Goal: Information Seeking & Learning: Learn about a topic

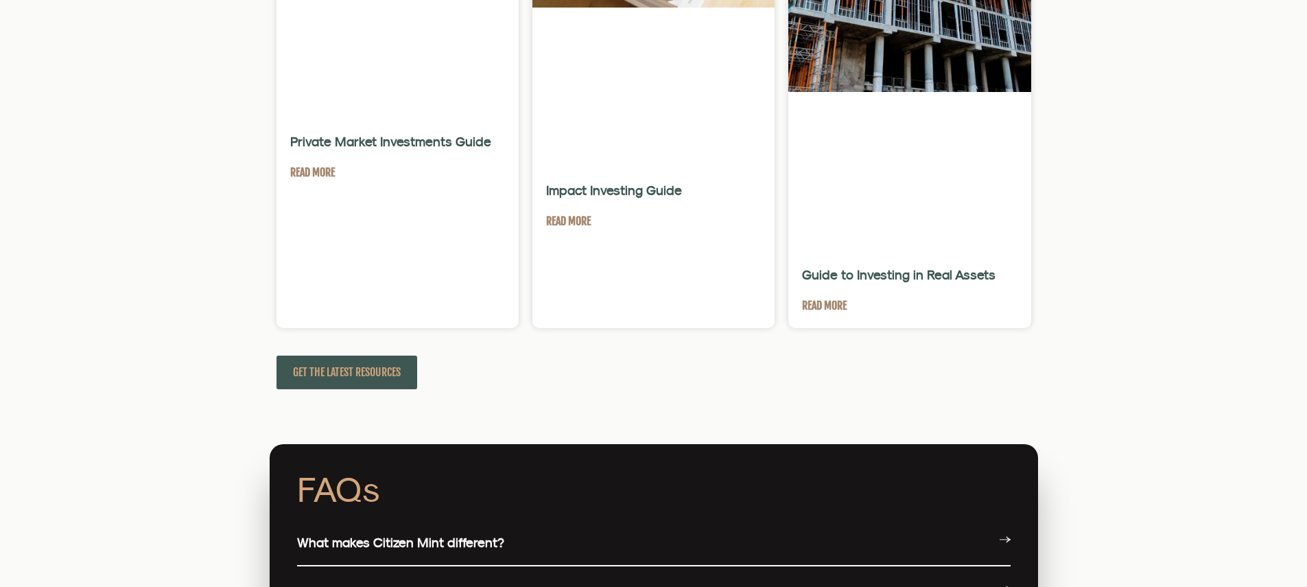
scroll to position [3216, 0]
click at [405, 535] on link "What makes Citizen Mint different?" at bounding box center [400, 542] width 207 height 15
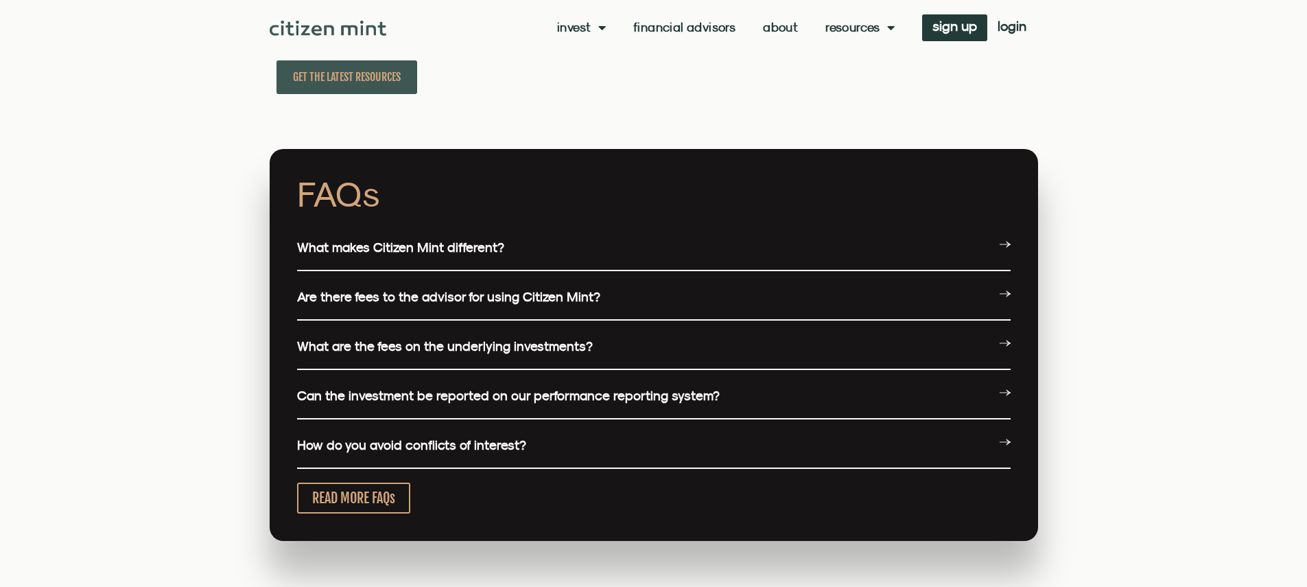
scroll to position [3054, 0]
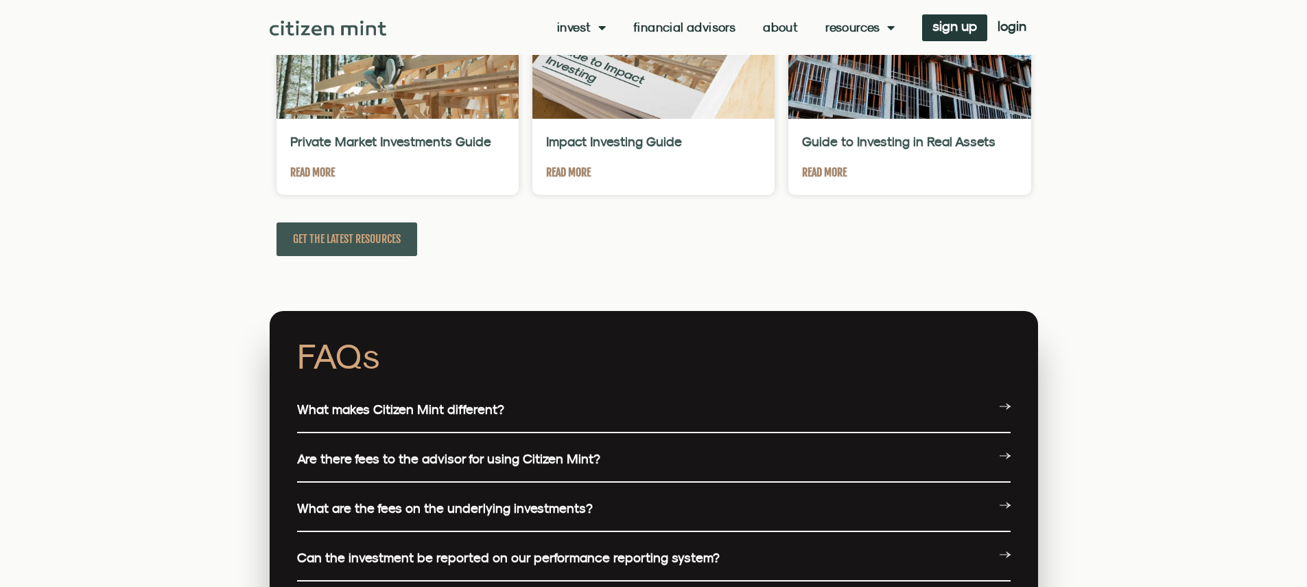
click at [405, 401] on link "What makes Citizen Mint different?" at bounding box center [400, 408] width 207 height 15
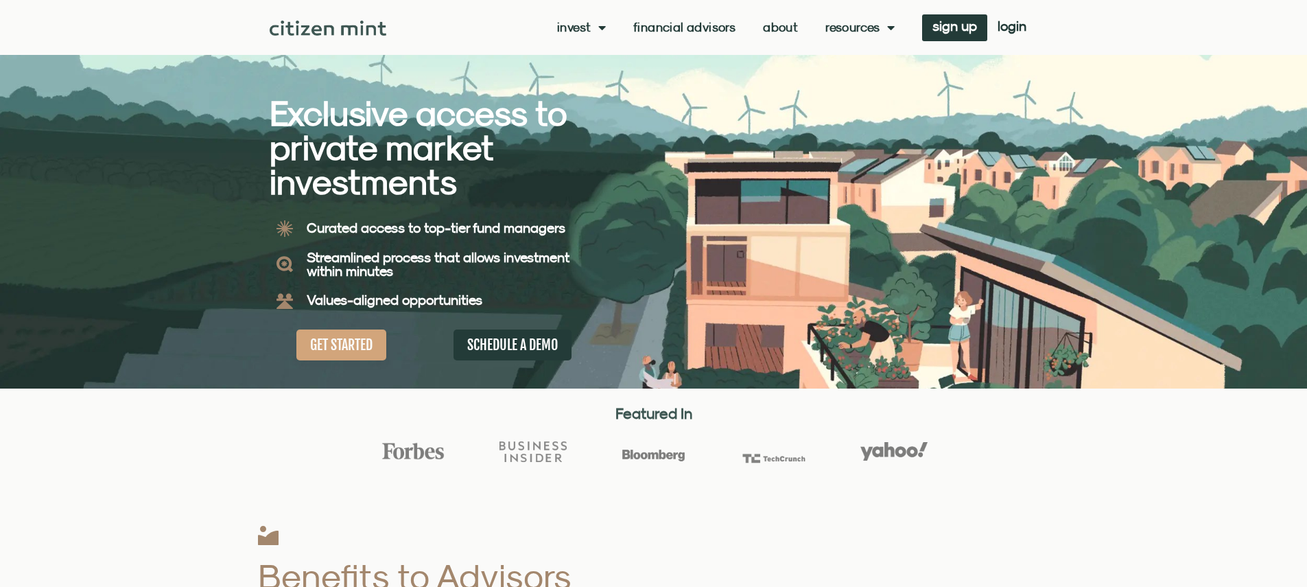
scroll to position [3333, 0]
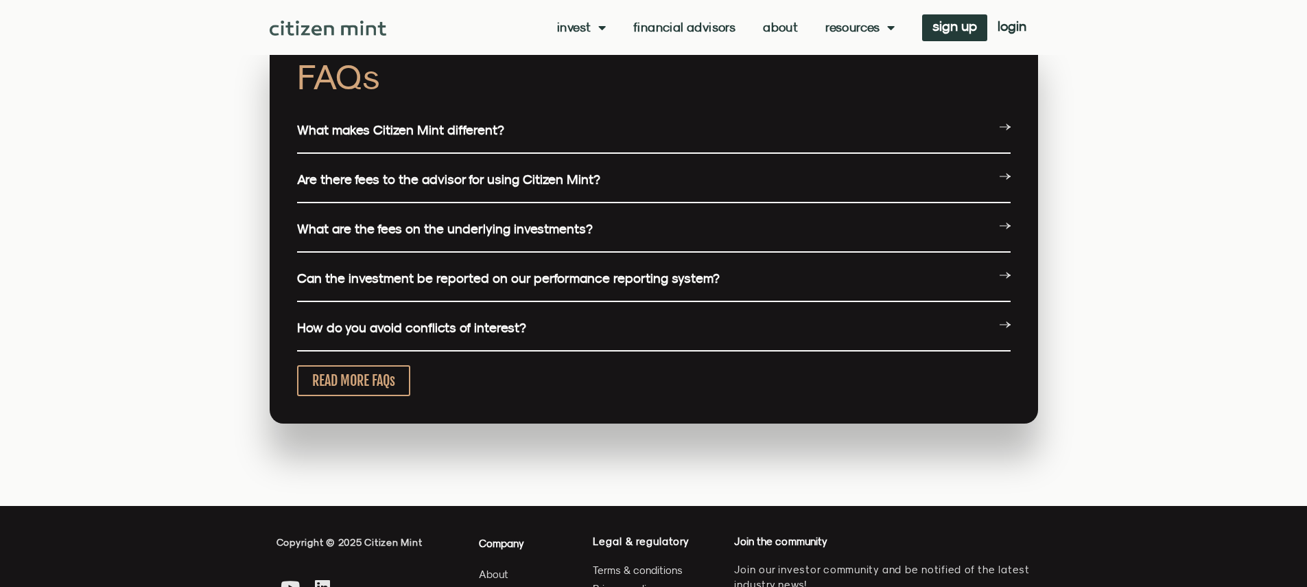
click at [405, 137] on link "What makes Citizen Mint different?" at bounding box center [400, 129] width 207 height 15
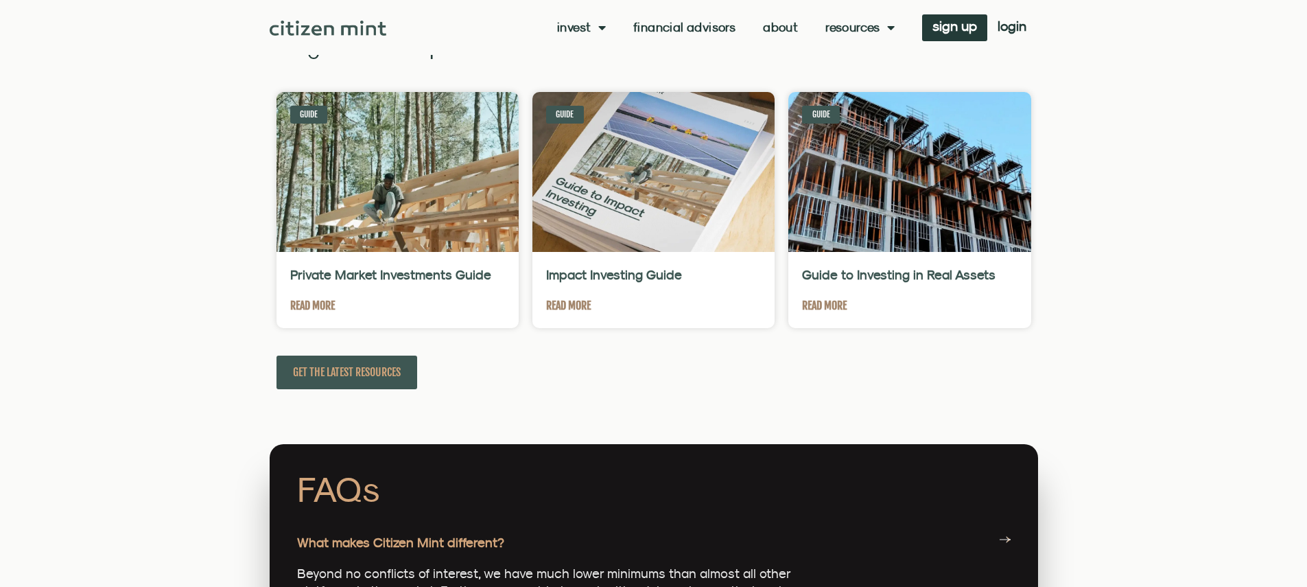
click at [405, 535] on link "What makes Citizen Mint different?" at bounding box center [400, 542] width 207 height 15
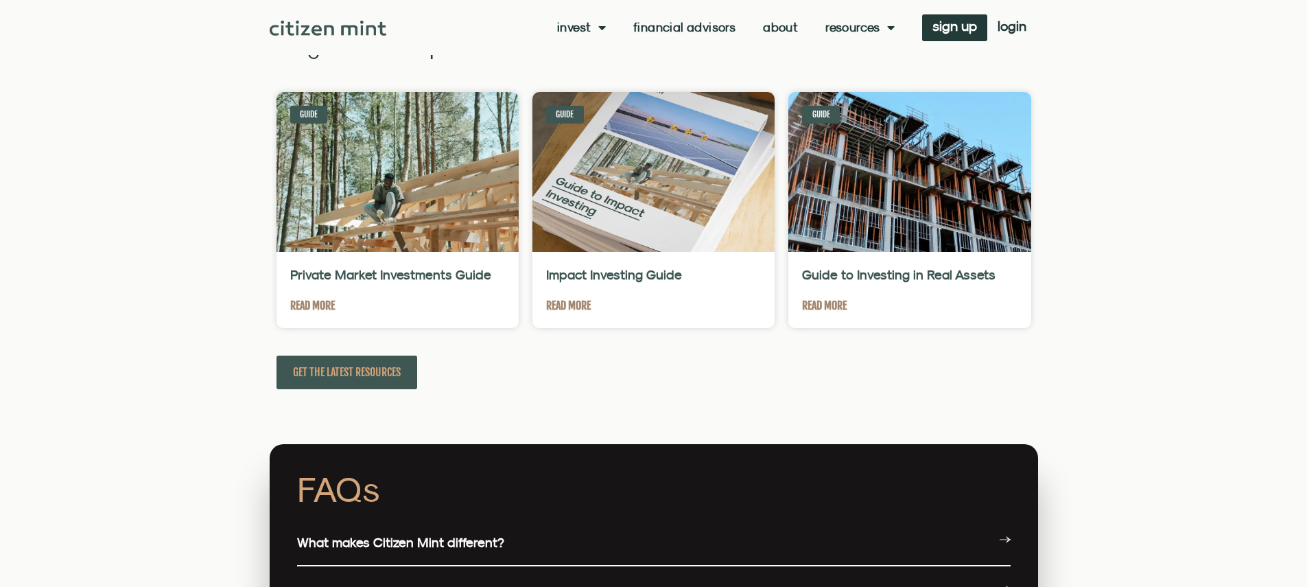
click at [456, 584] on link "Are there fees to the advisor for using Citizen Mint?" at bounding box center [448, 591] width 303 height 15
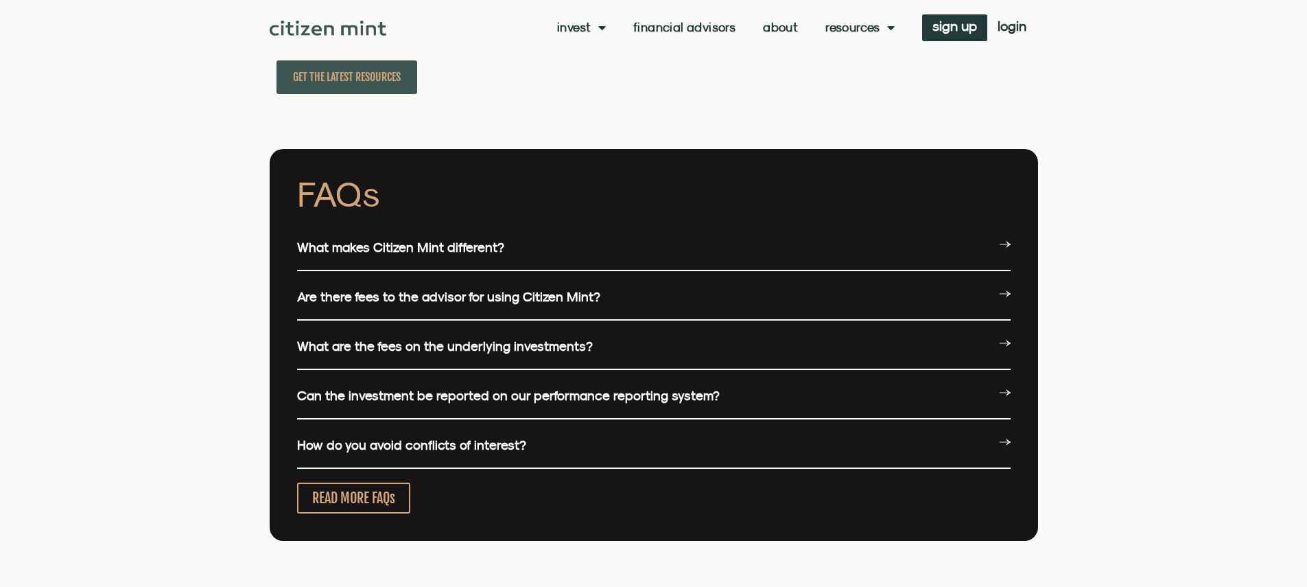
scroll to position [3054, 0]
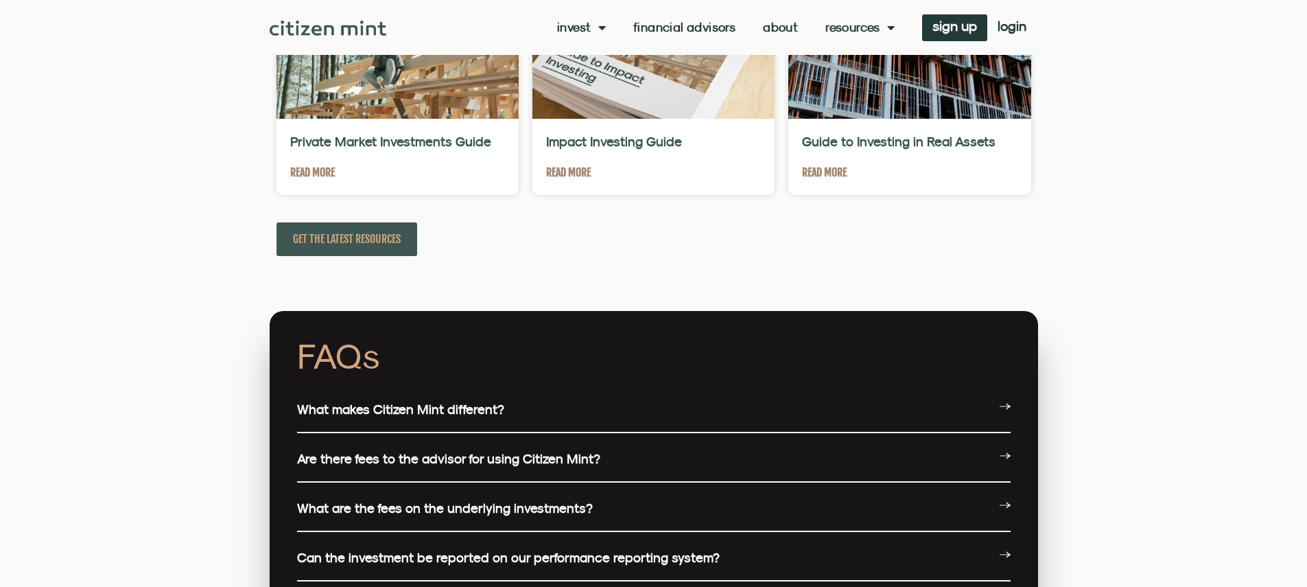
click at [405, 401] on link "What makes Citizen Mint different?" at bounding box center [400, 408] width 207 height 15
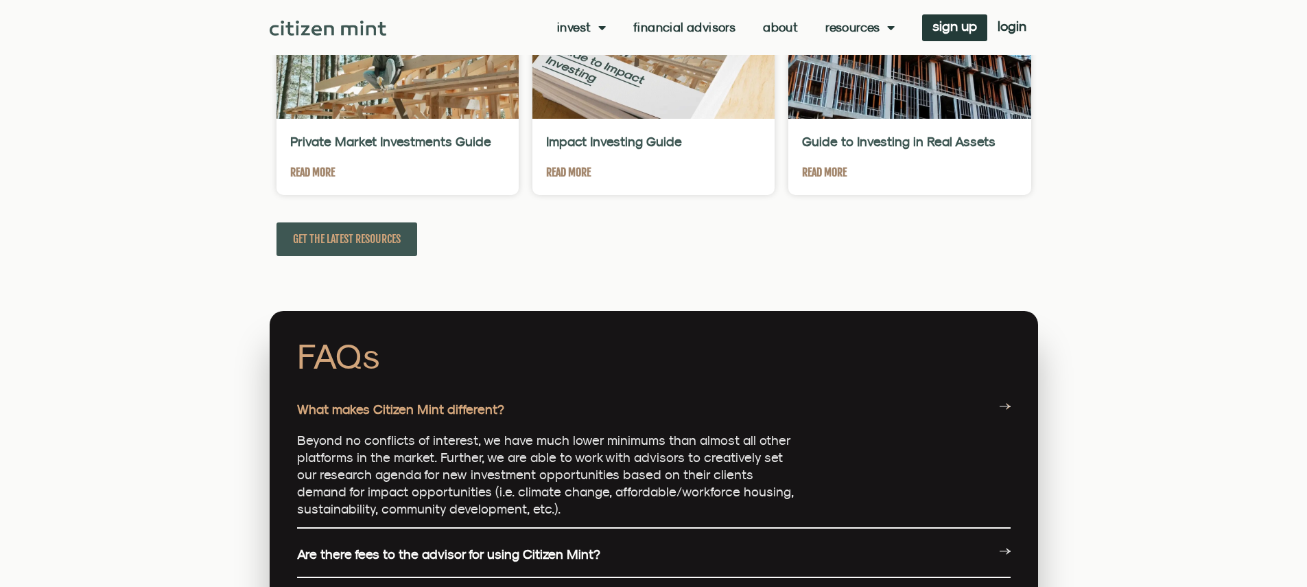
scroll to position [2635, 0]
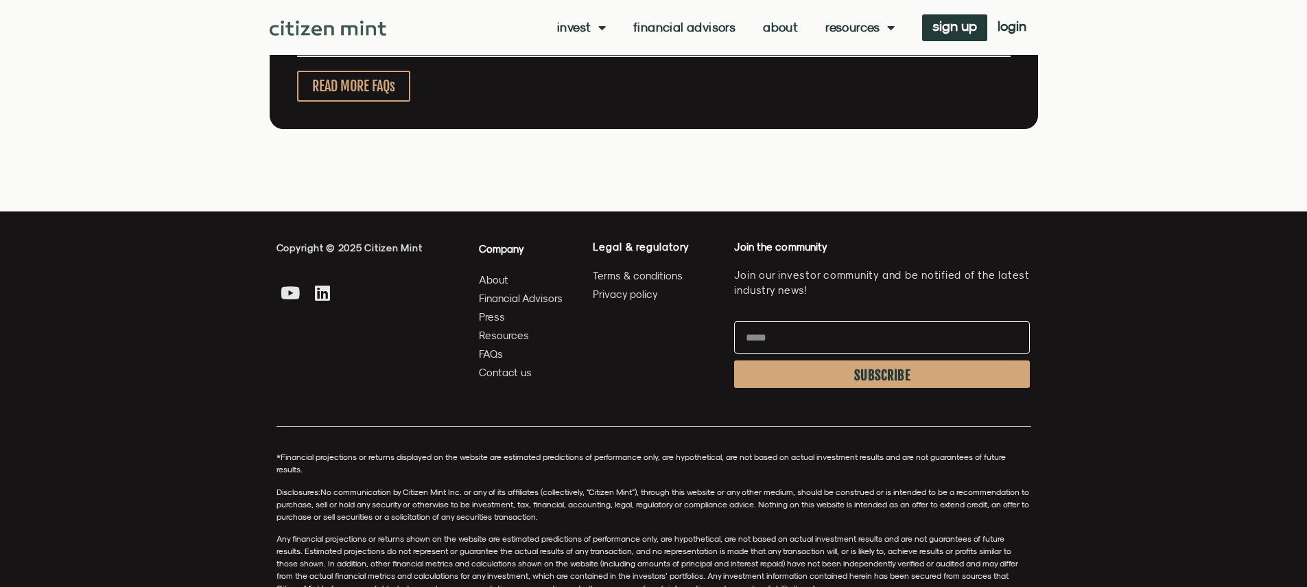
scroll to position [3333, 0]
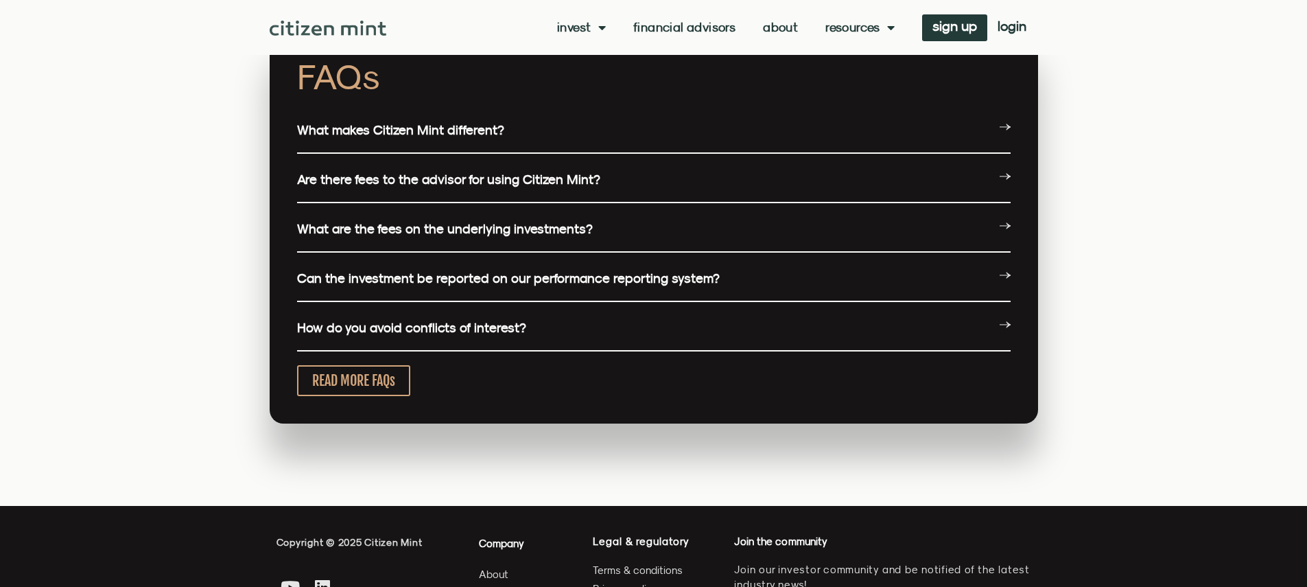
click at [405, 137] on link "What makes Citizen Mint different?" at bounding box center [400, 129] width 207 height 15
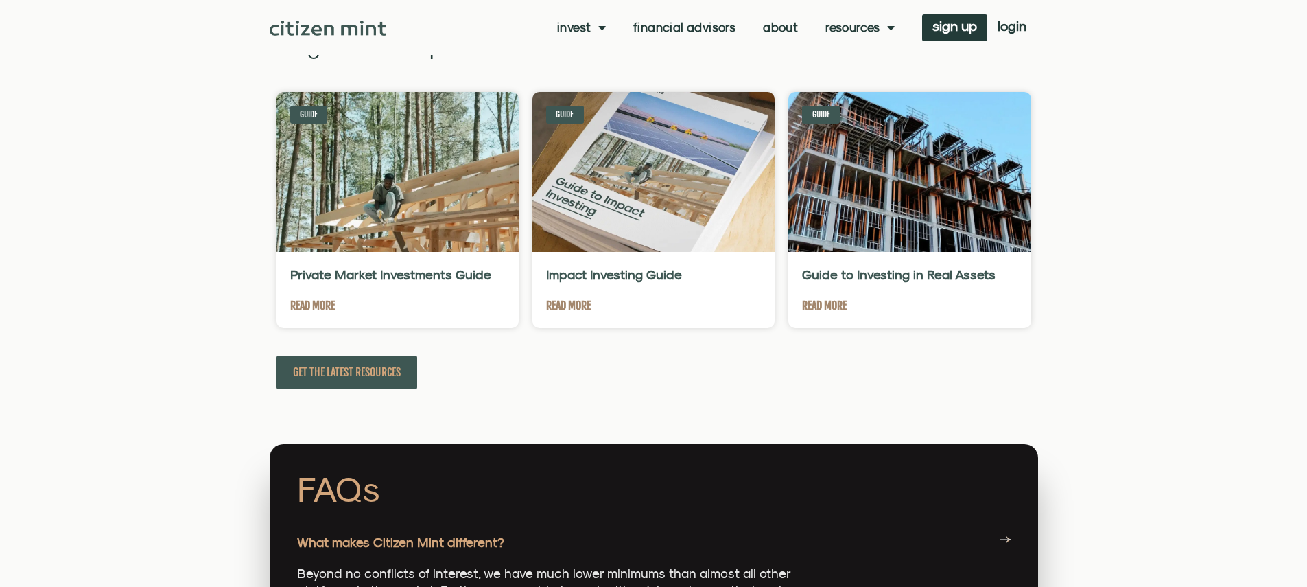
click at [405, 535] on link "What makes Citizen Mint different?" at bounding box center [400, 542] width 207 height 15
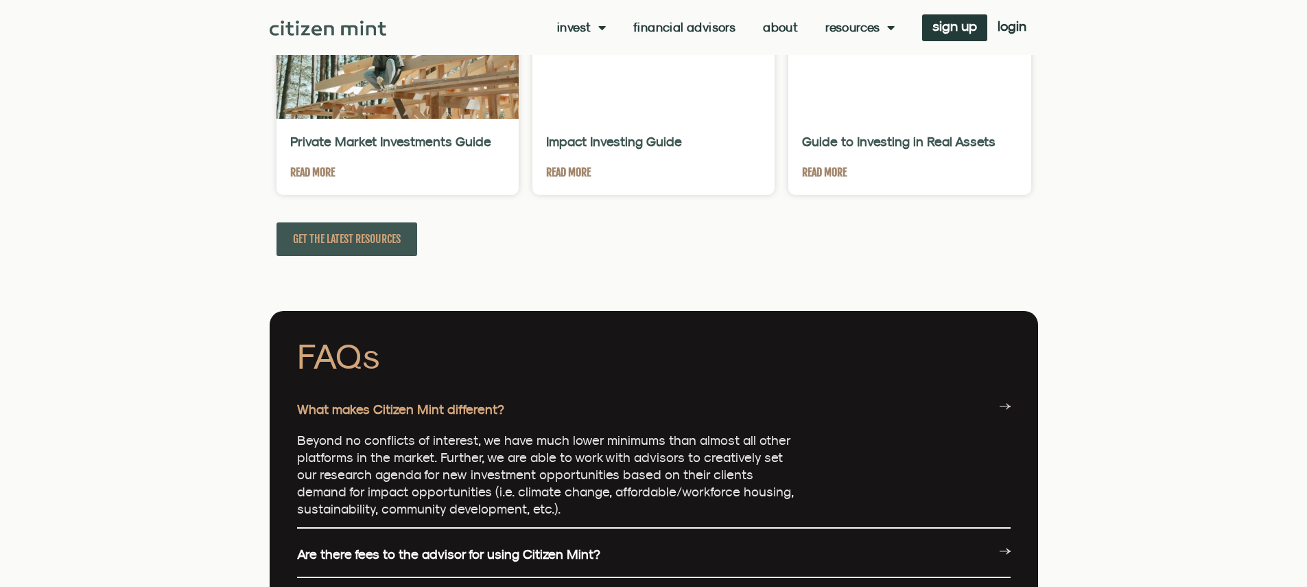
scroll to position [3054, 0]
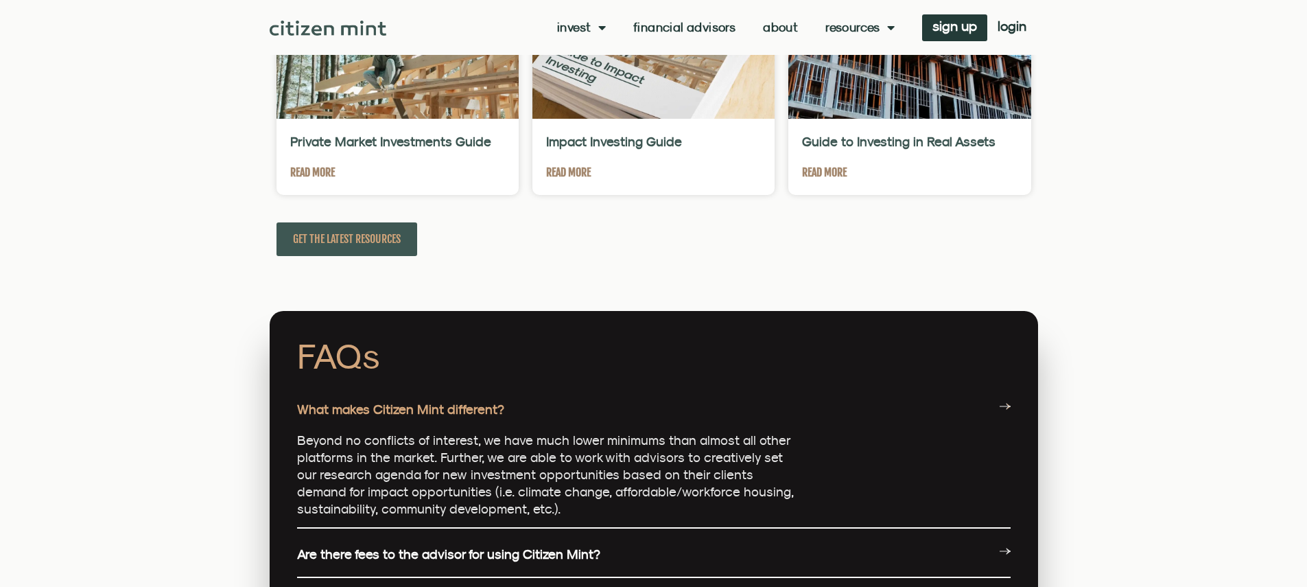
click at [405, 401] on link "What makes Citizen Mint different?" at bounding box center [400, 408] width 207 height 15
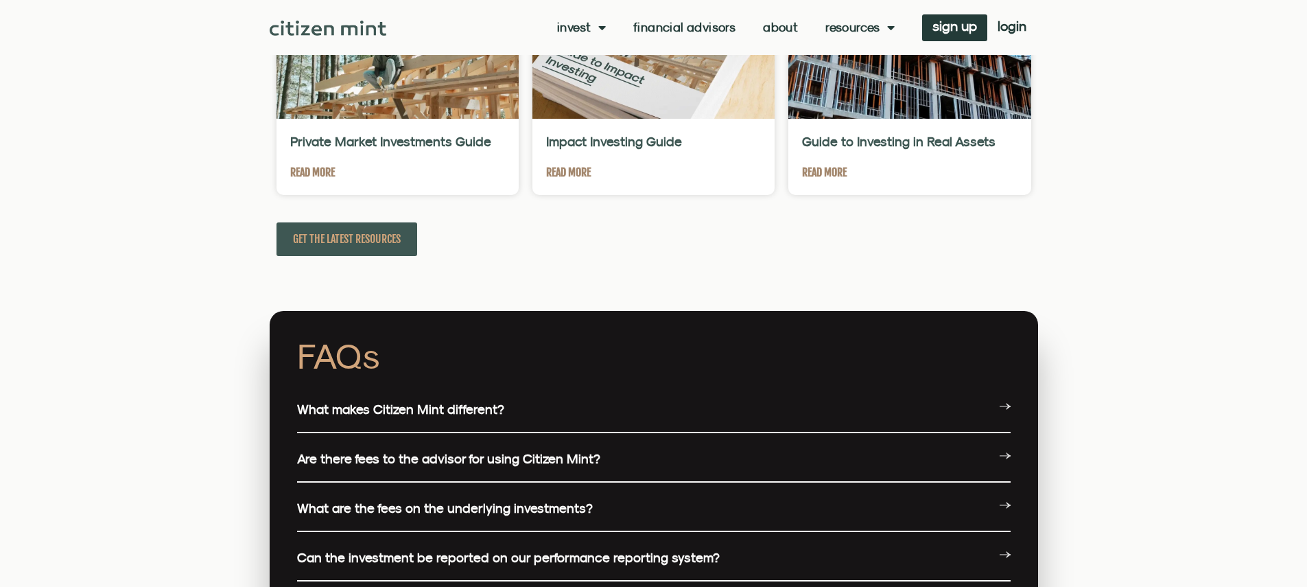
click at [405, 401] on link "What makes Citizen Mint different?" at bounding box center [400, 408] width 207 height 15
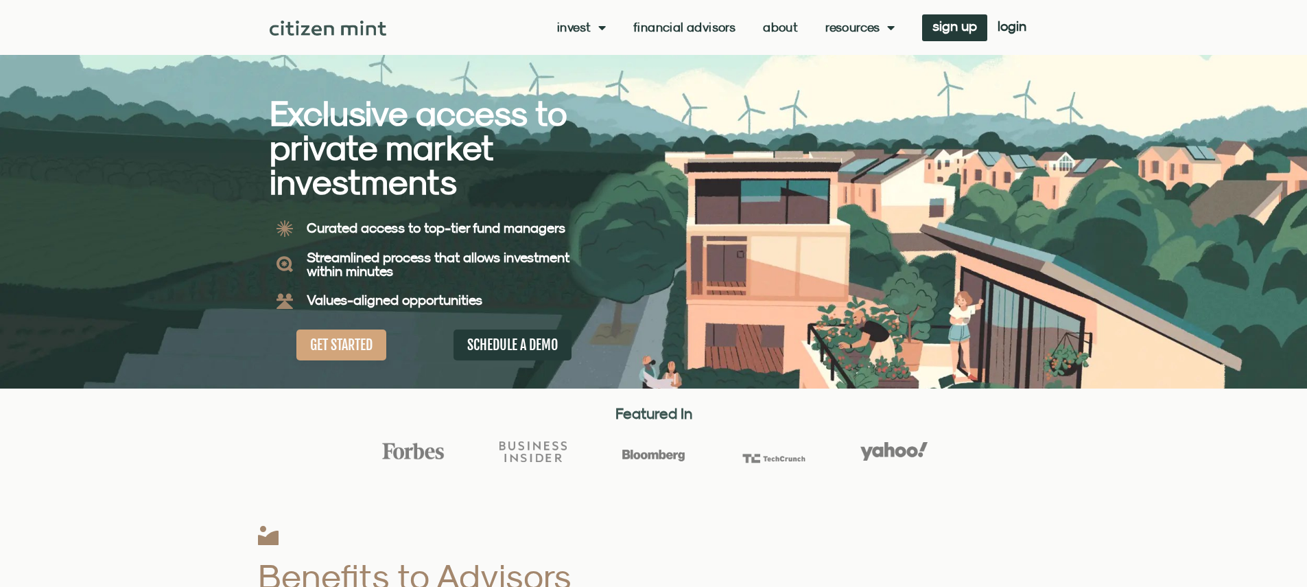
scroll to position [3333, 0]
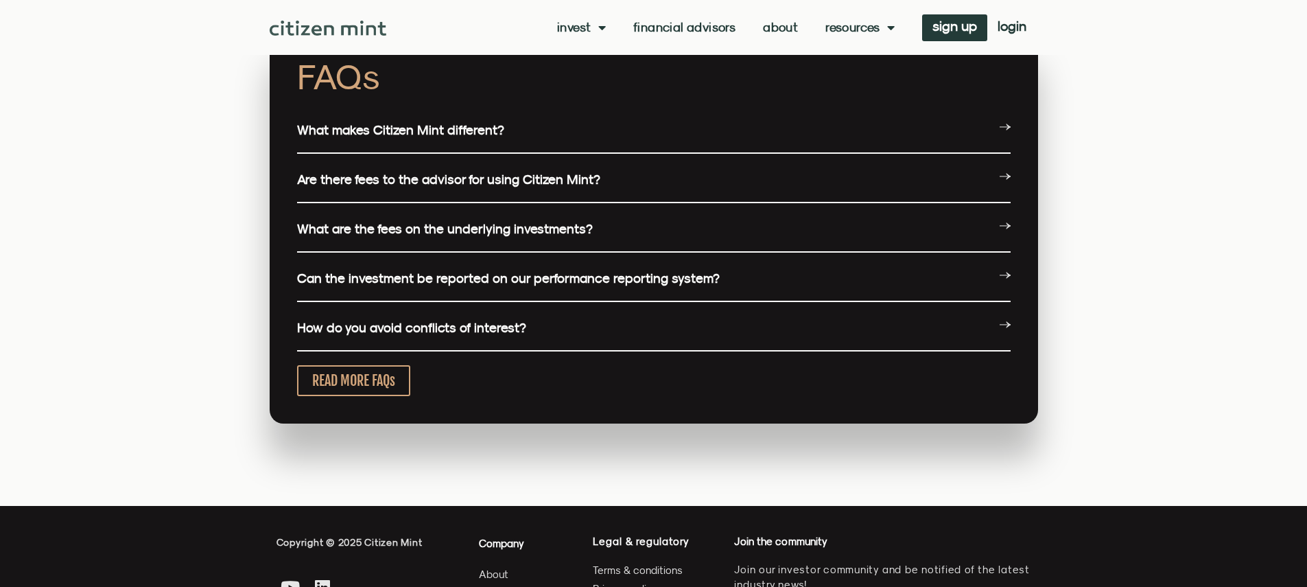
click at [405, 137] on link "What makes Citizen Mint different?" at bounding box center [400, 129] width 207 height 15
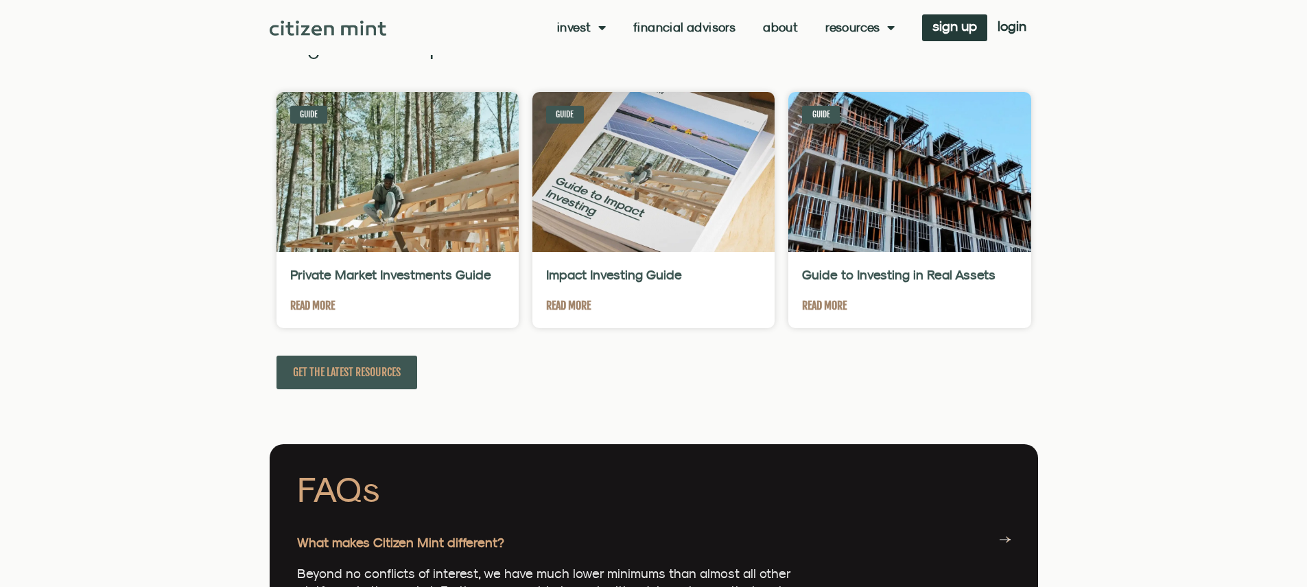
click at [905, 26] on div "sign up" at bounding box center [941, 27] width 93 height 27
